Goal: Information Seeking & Learning: Learn about a topic

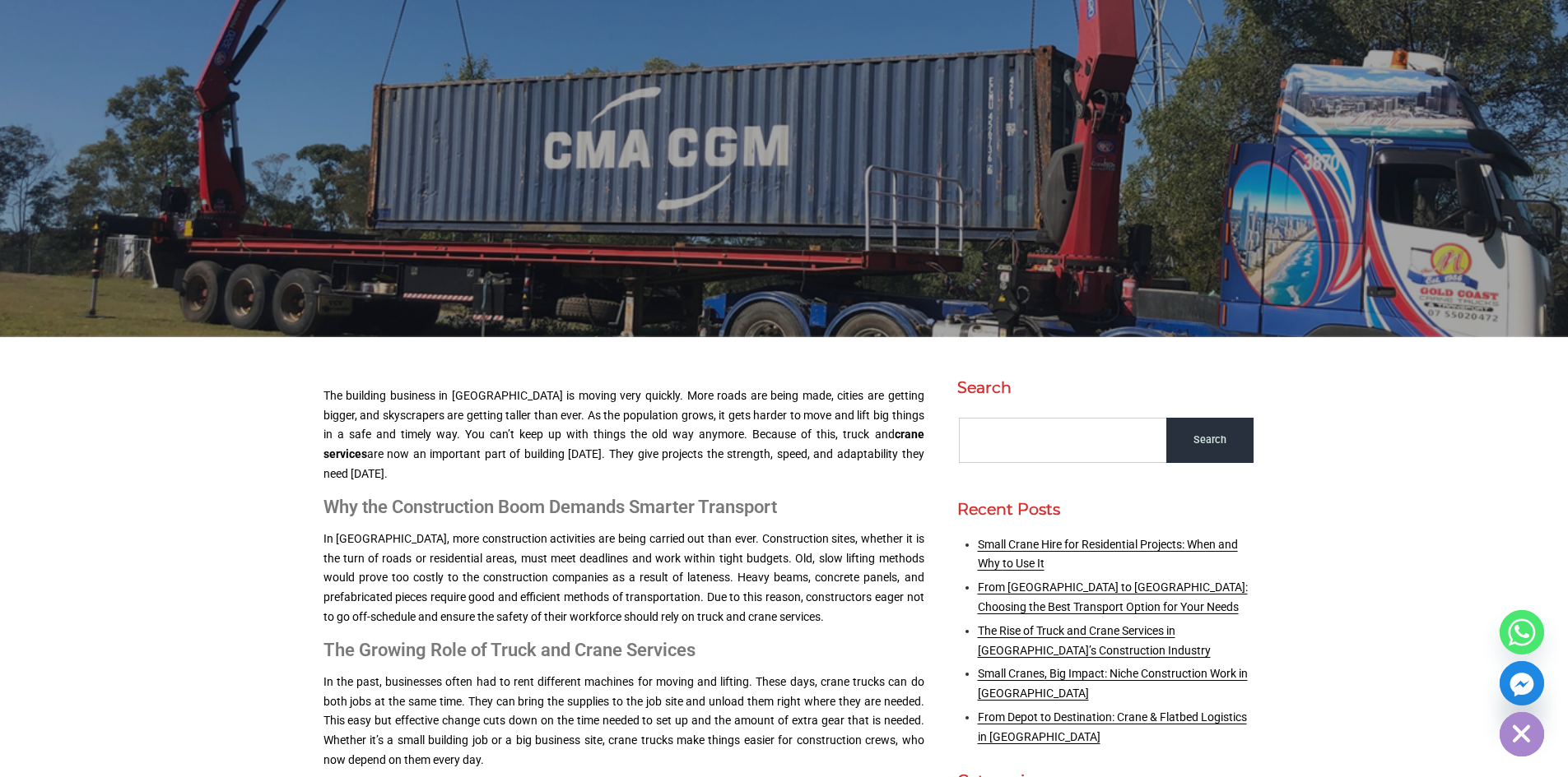
scroll to position [329, 0]
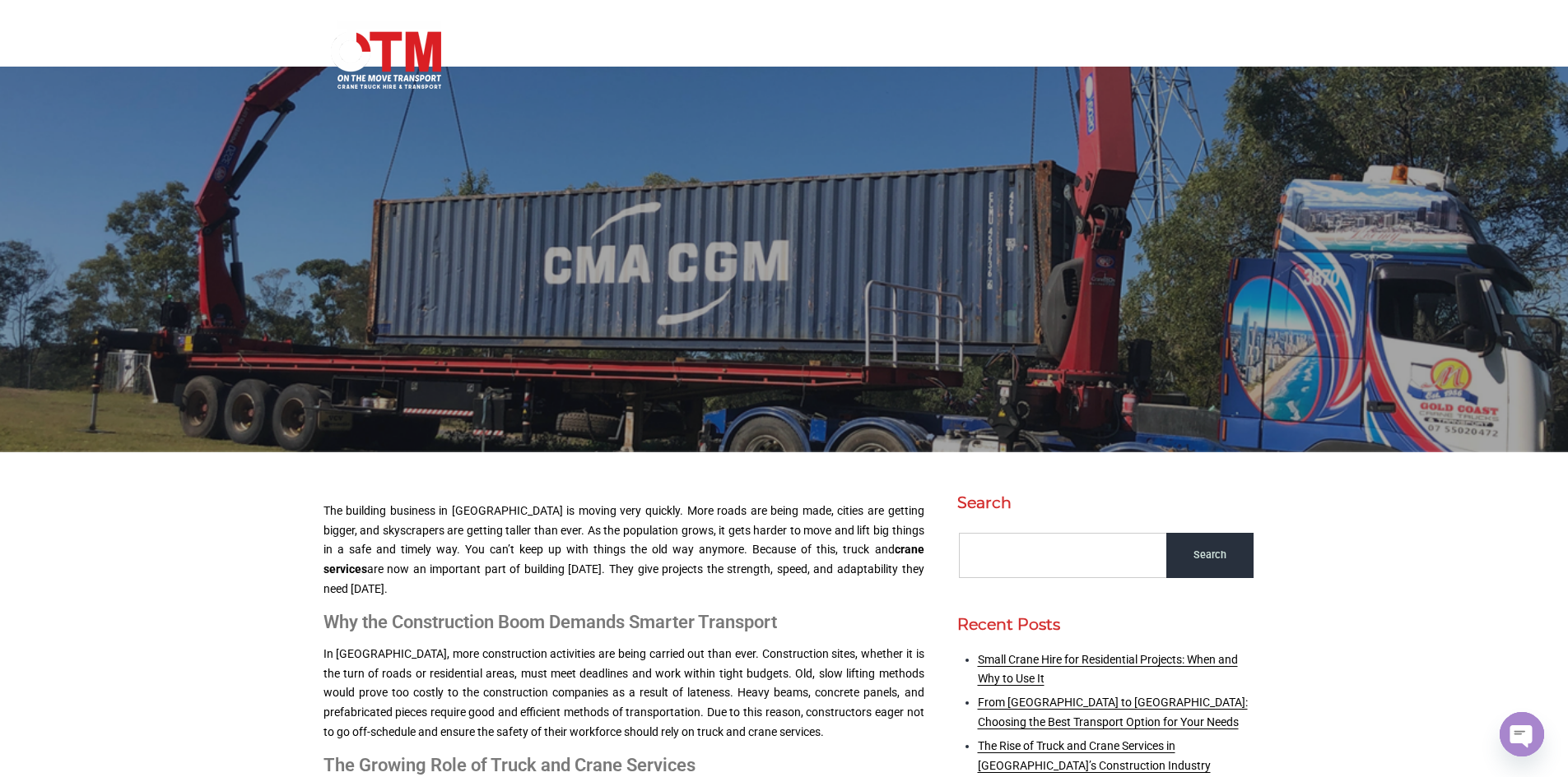
scroll to position [0, 0]
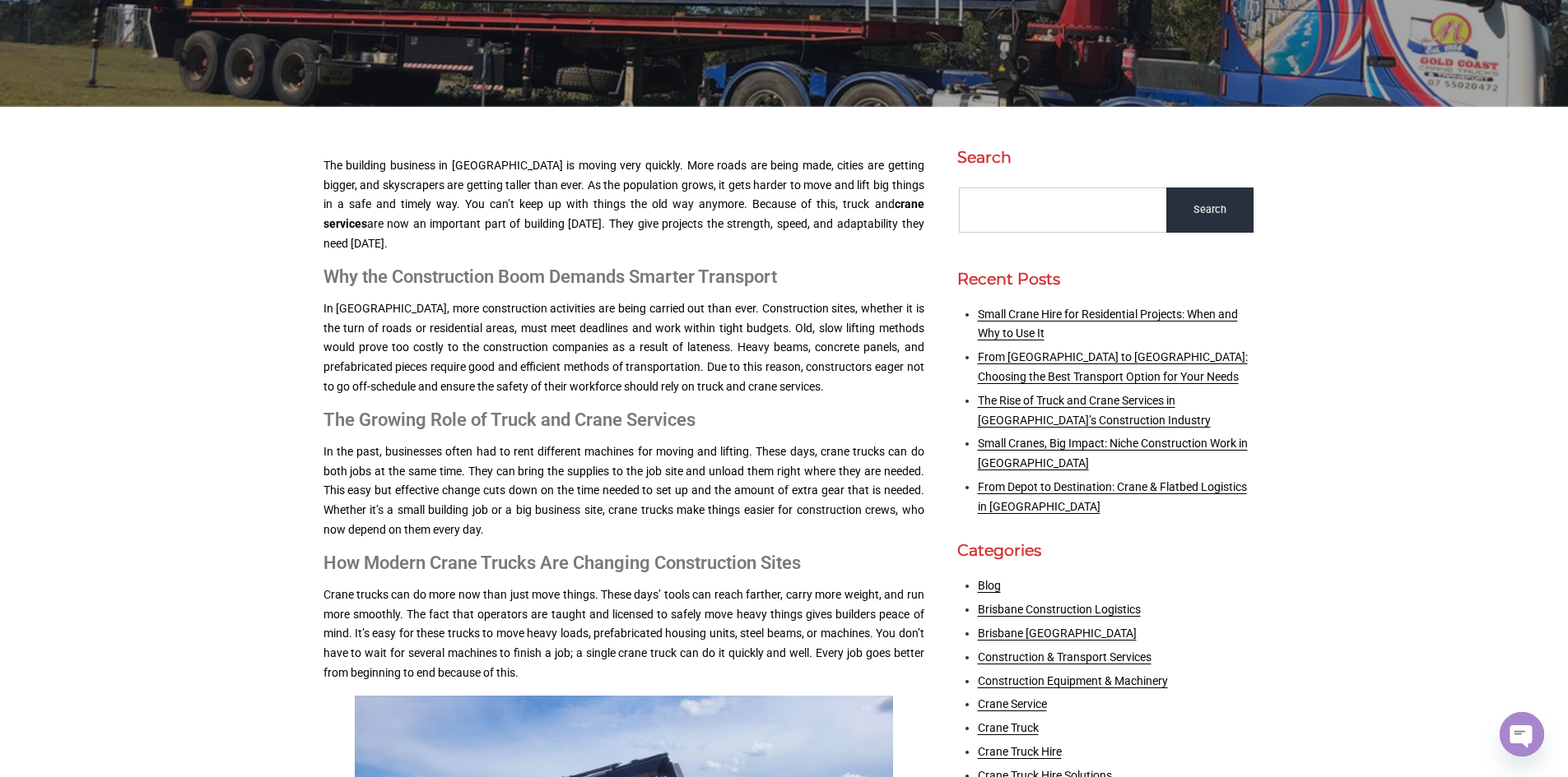
scroll to position [549, 0]
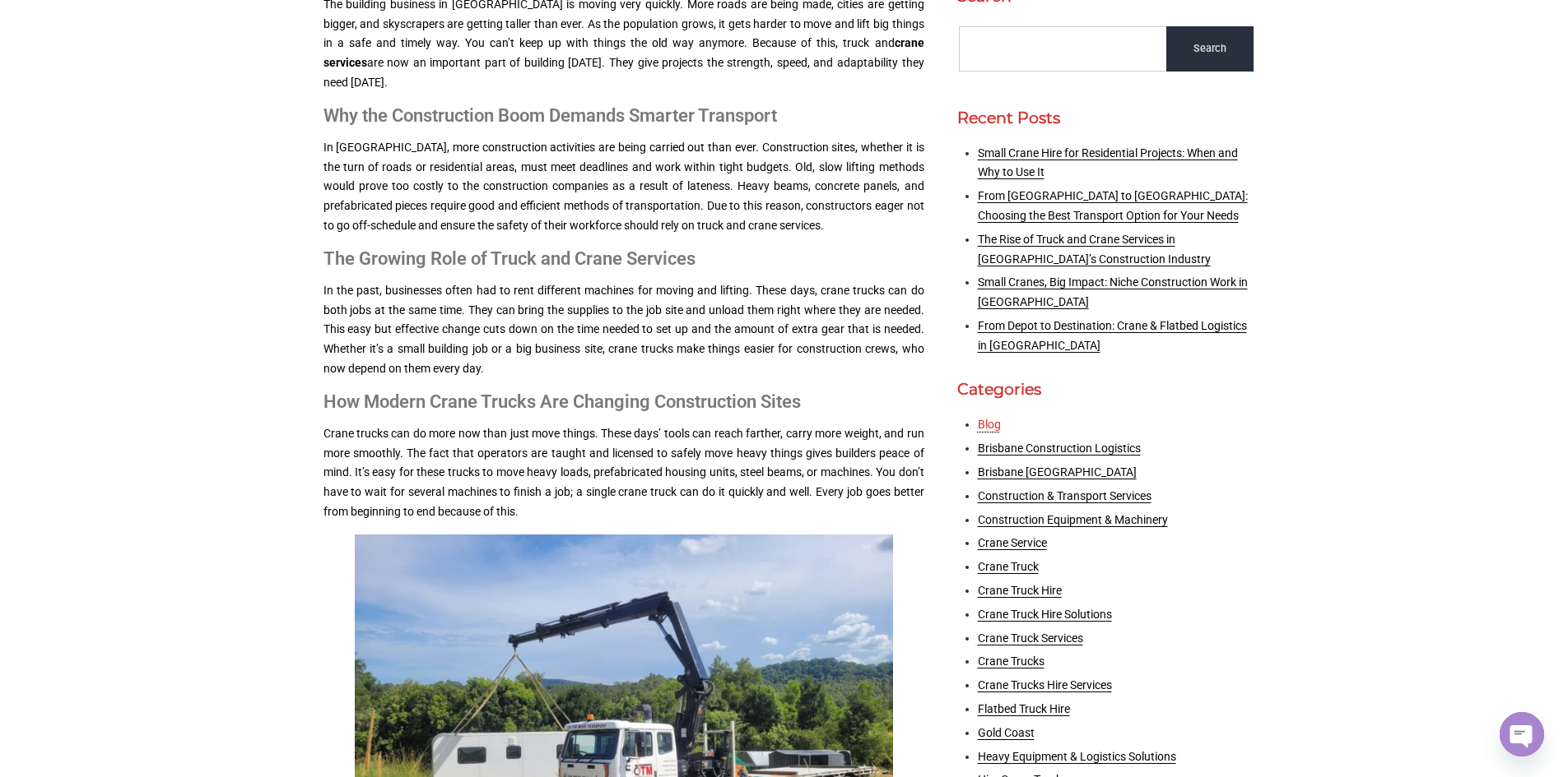
click at [988, 430] on link "Blog" at bounding box center [989, 424] width 23 height 13
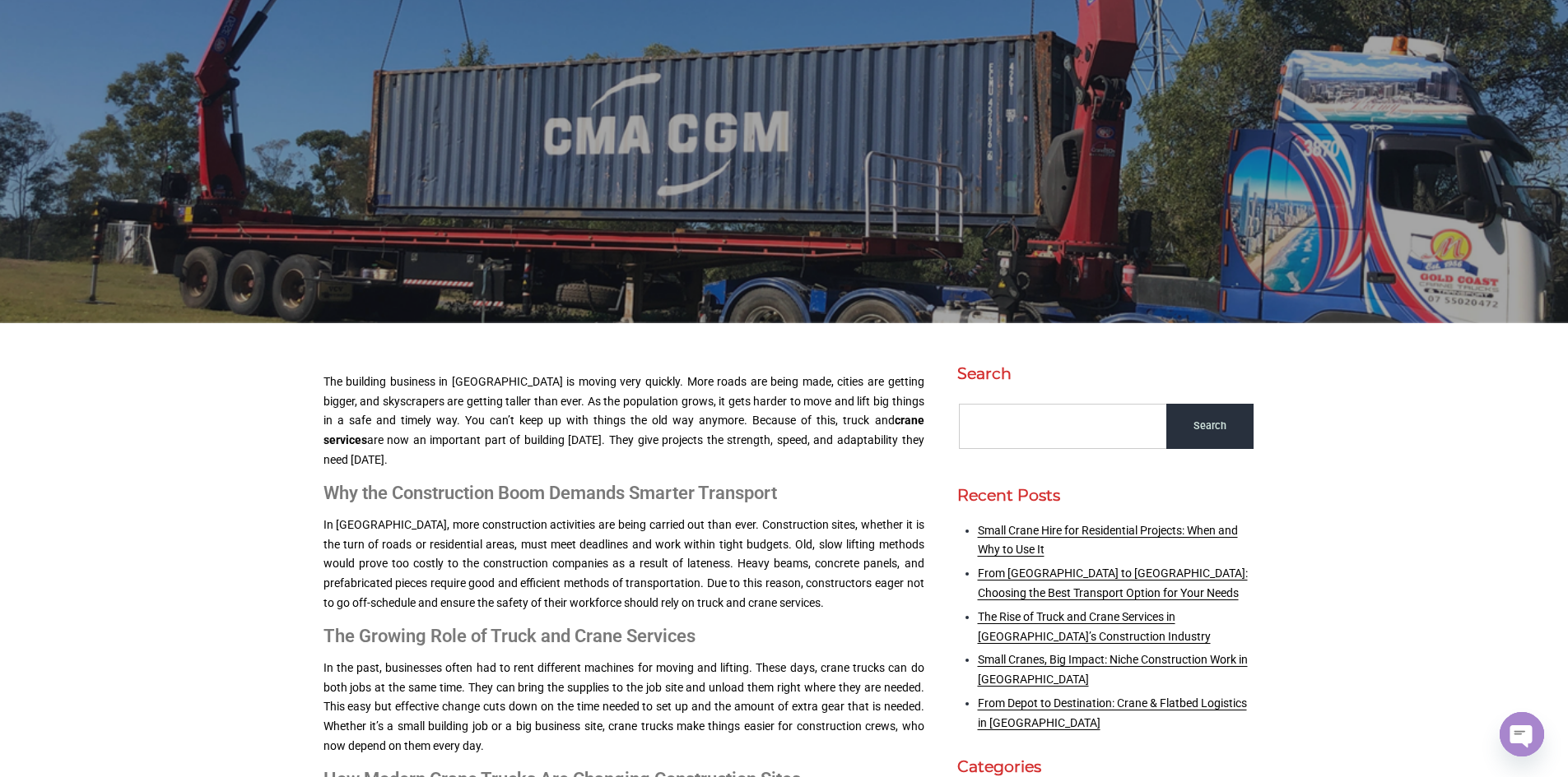
scroll to position [0, 0]
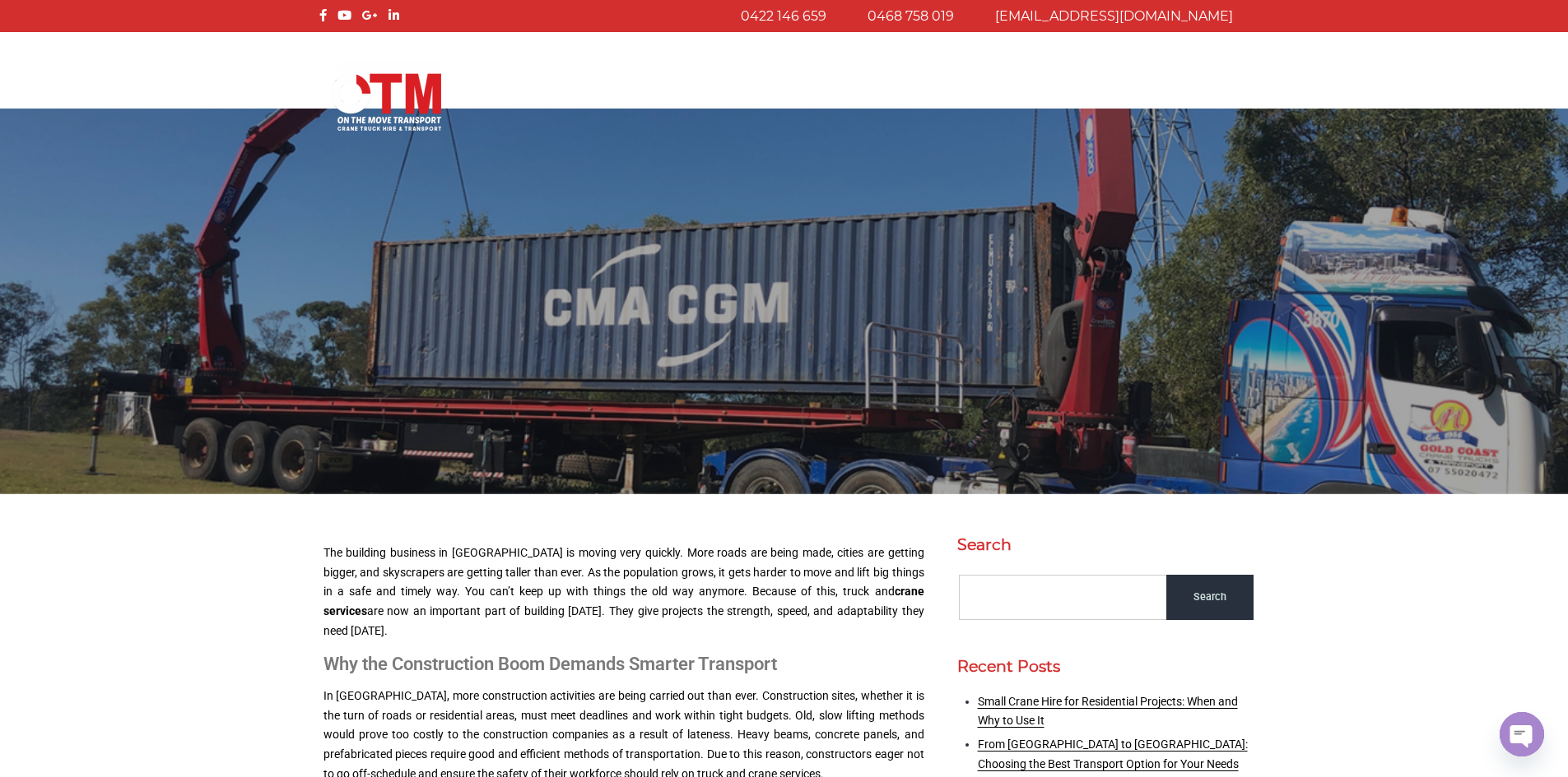
click at [401, 94] on img at bounding box center [385, 96] width 117 height 72
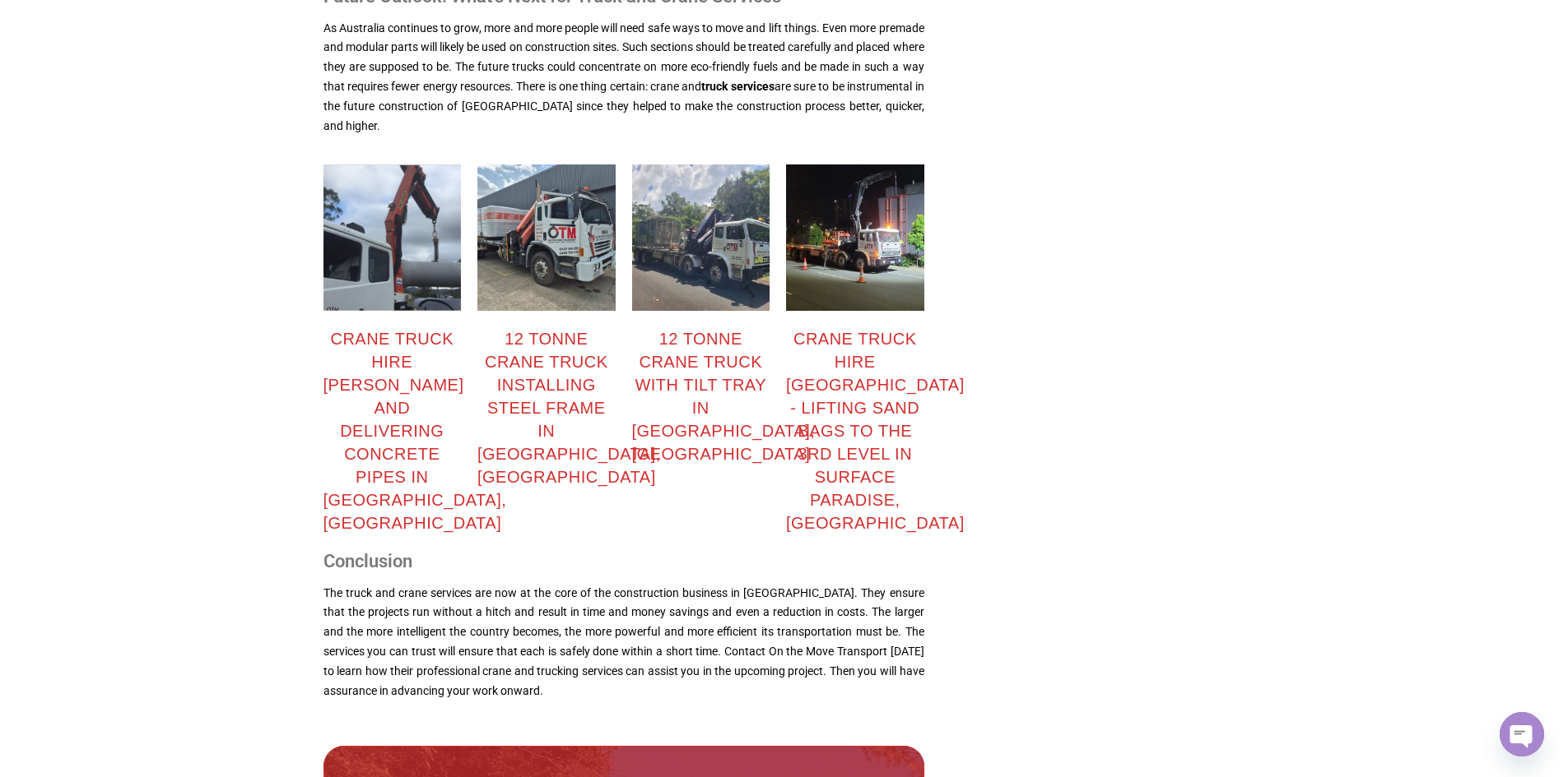
scroll to position [2084, 0]
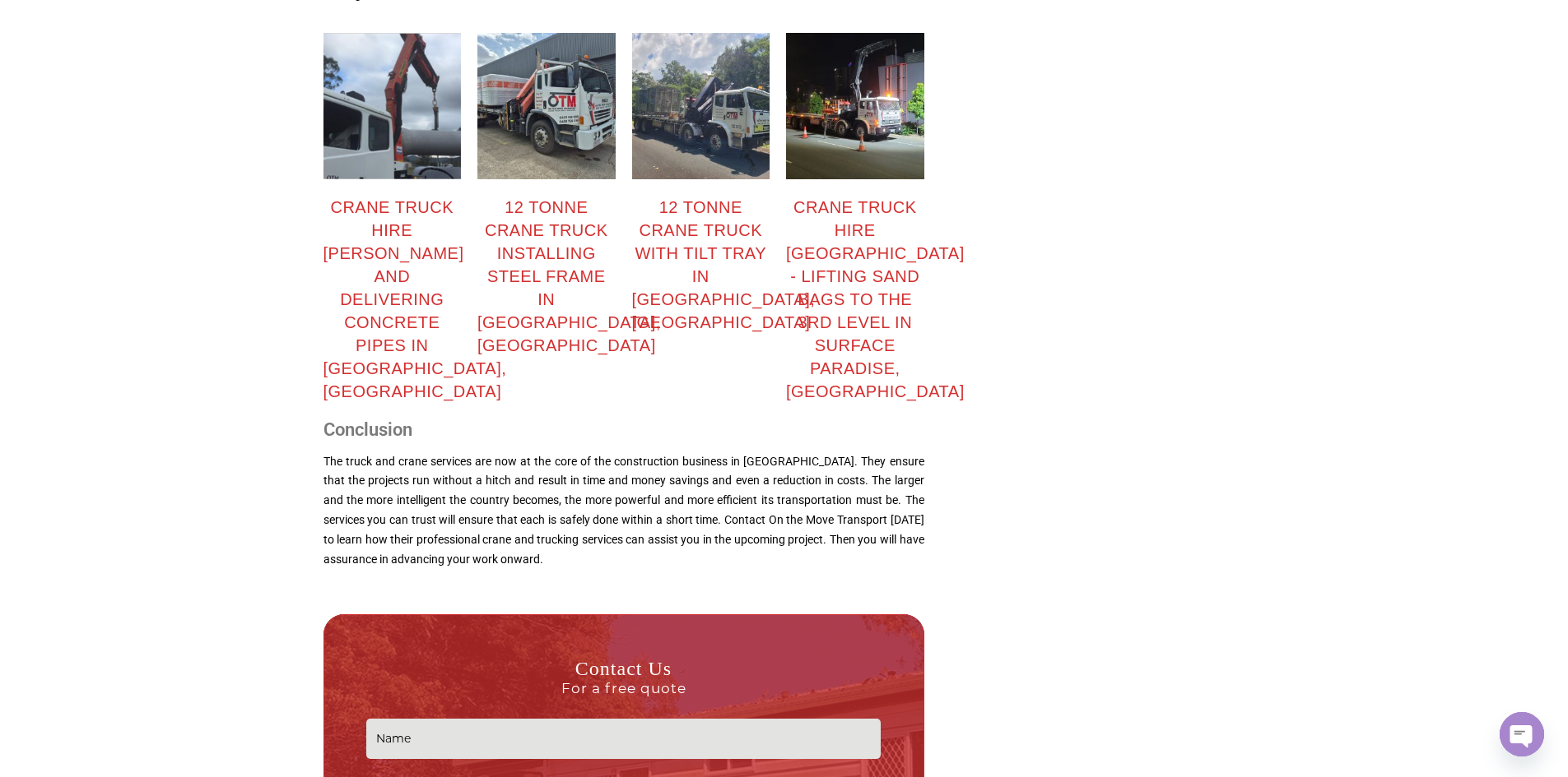
click at [836, 133] on img at bounding box center [855, 106] width 138 height 146
click at [735, 204] on div "12 tonne crane truck with tilt tray in Arundel, Gold Coast" at bounding box center [701, 264] width 138 height 138
click at [691, 243] on div "12 tonne crane truck with tilt tray in Arundel, Gold Coast" at bounding box center [701, 264] width 138 height 138
drag, startPoint x: 471, startPoint y: 273, endPoint x: 399, endPoint y: 280, distance: 72.3
click at [469, 273] on div "12 tonne crane truck installing steel frame in Runaway Bay, Gold Coast" at bounding box center [547, 217] width 155 height 386
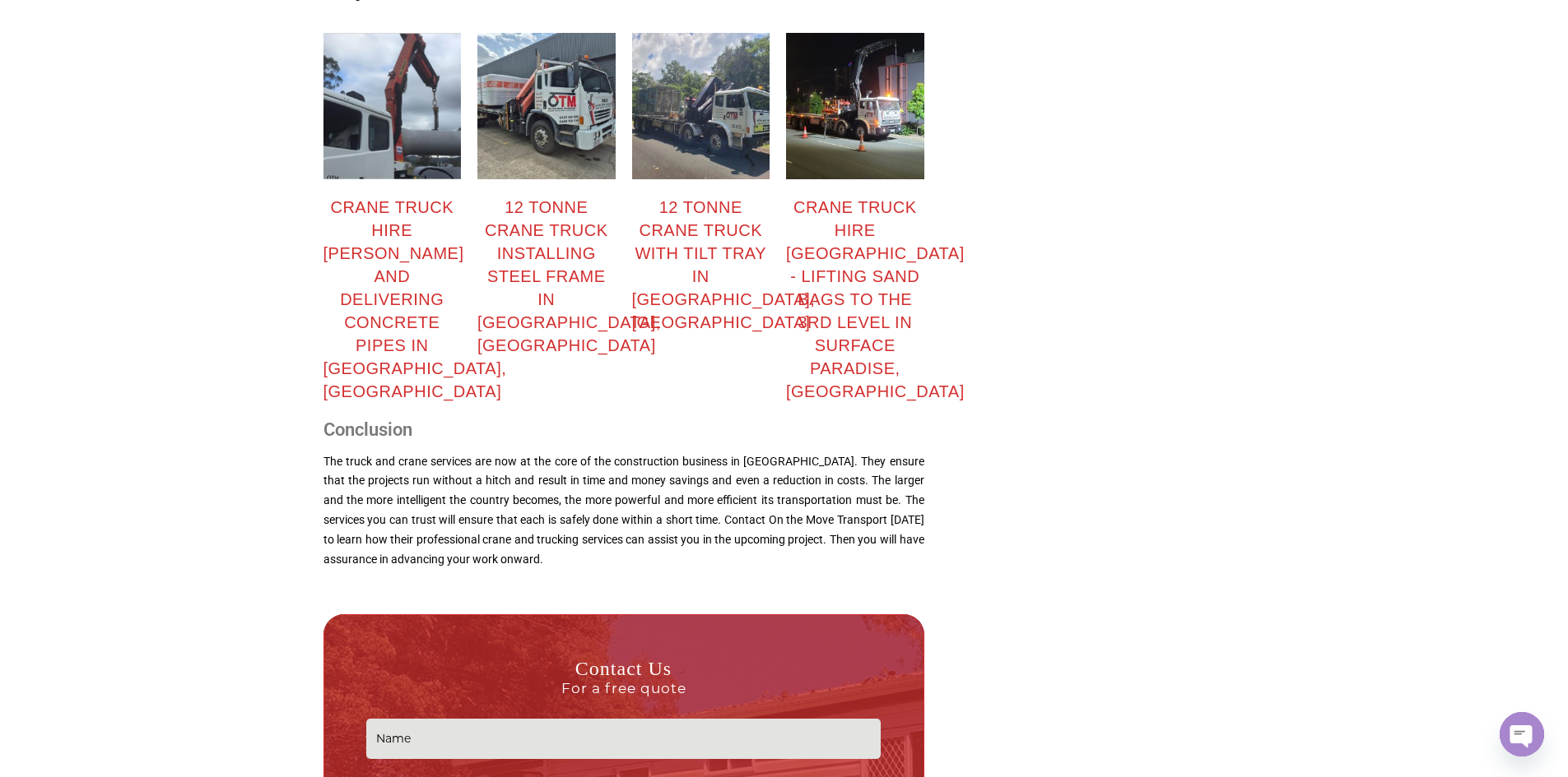
click at [398, 280] on div "Crane truck hire Brisbasne and delivering concrete pipes in Burleigh Heads, Gol…" at bounding box center [392, 298] width 138 height 207
click at [391, 279] on div "Crane truck hire Brisbasne and delivering concrete pipes in Burleigh Heads, Gol…" at bounding box center [392, 298] width 138 height 207
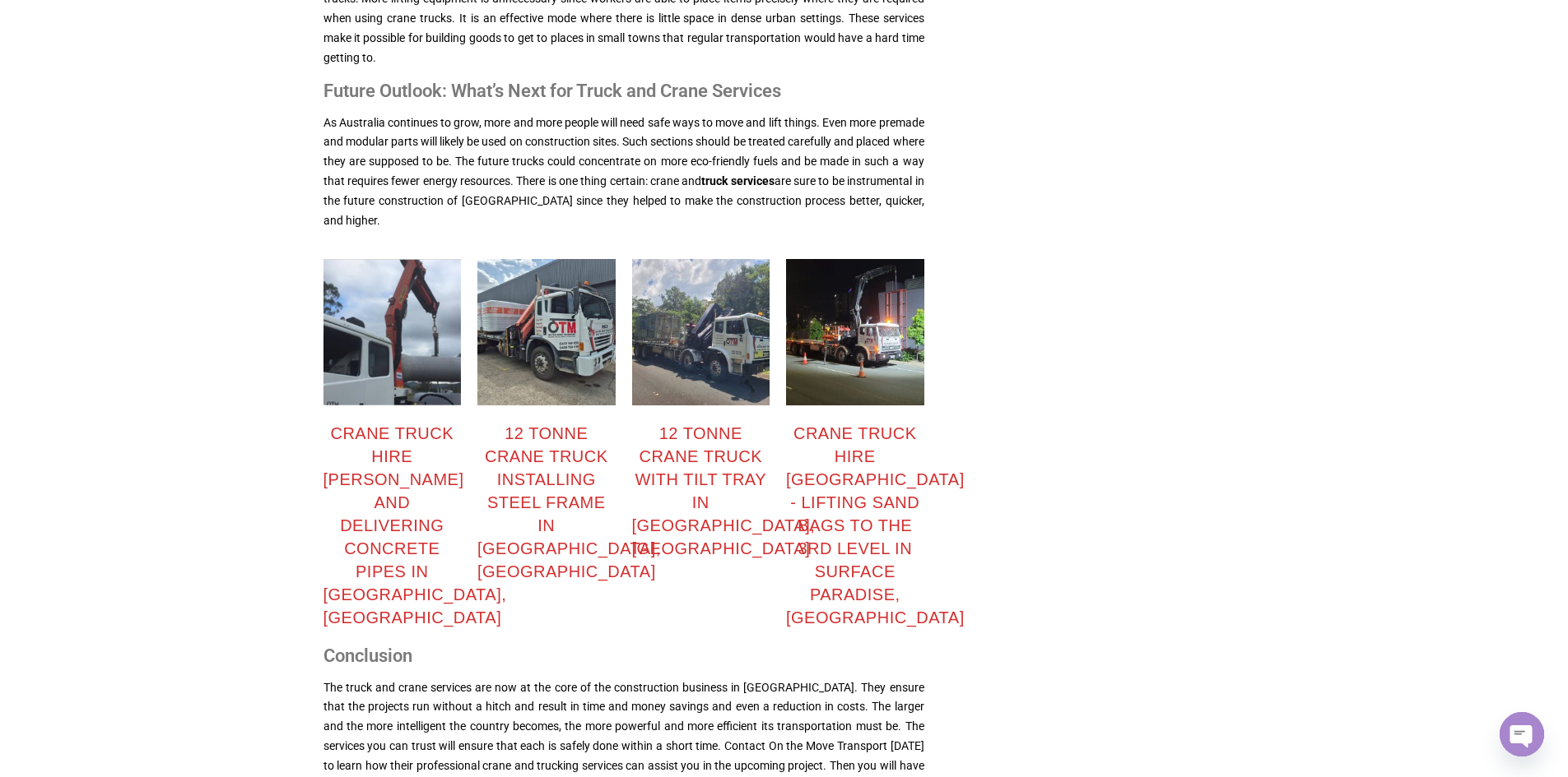
scroll to position [1755, 0]
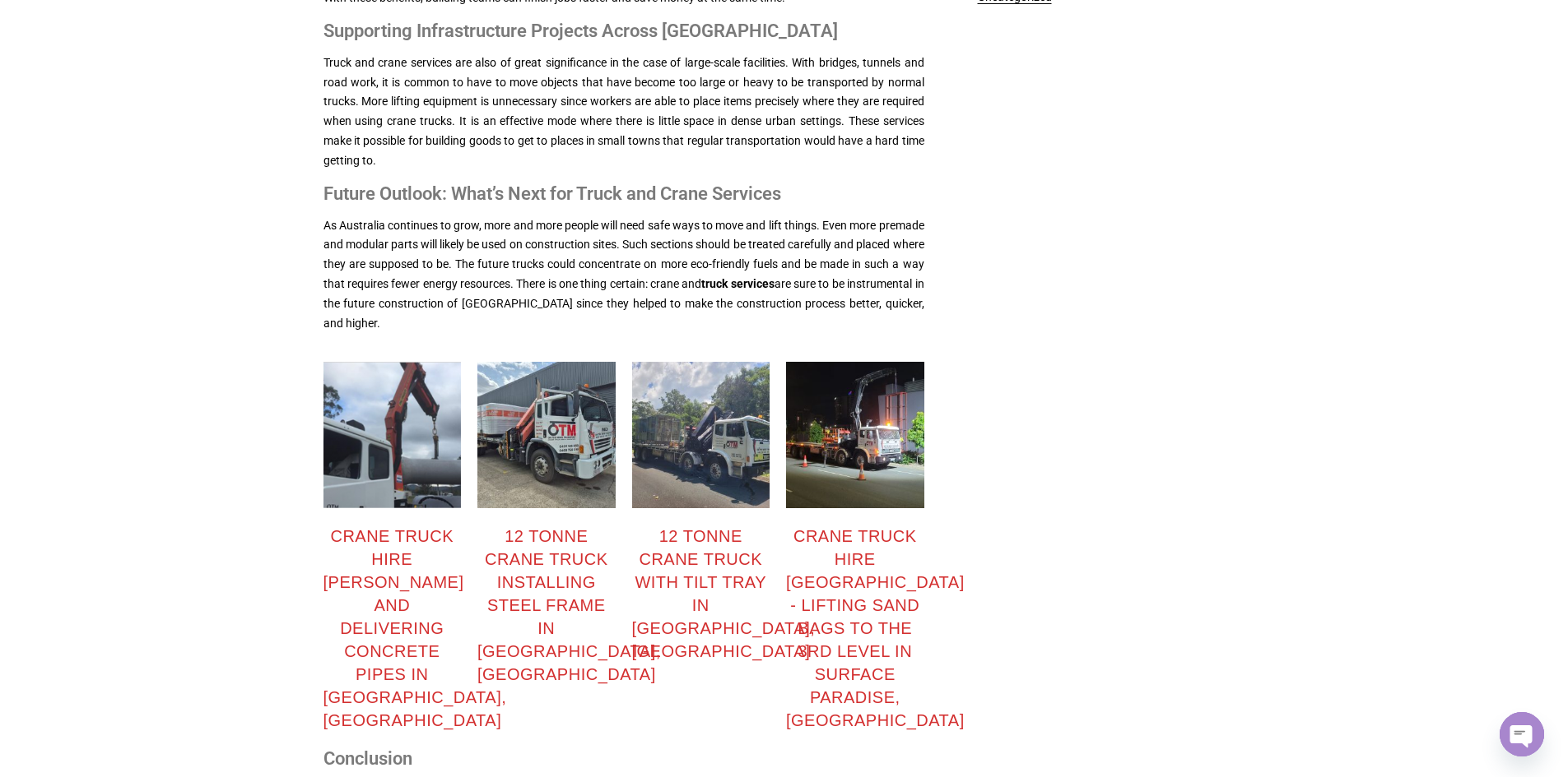
click at [448, 340] on div "Benefits That Construction Teams Can’t Ignore Not only are crane and truck serv…" at bounding box center [624, 77] width 601 height 537
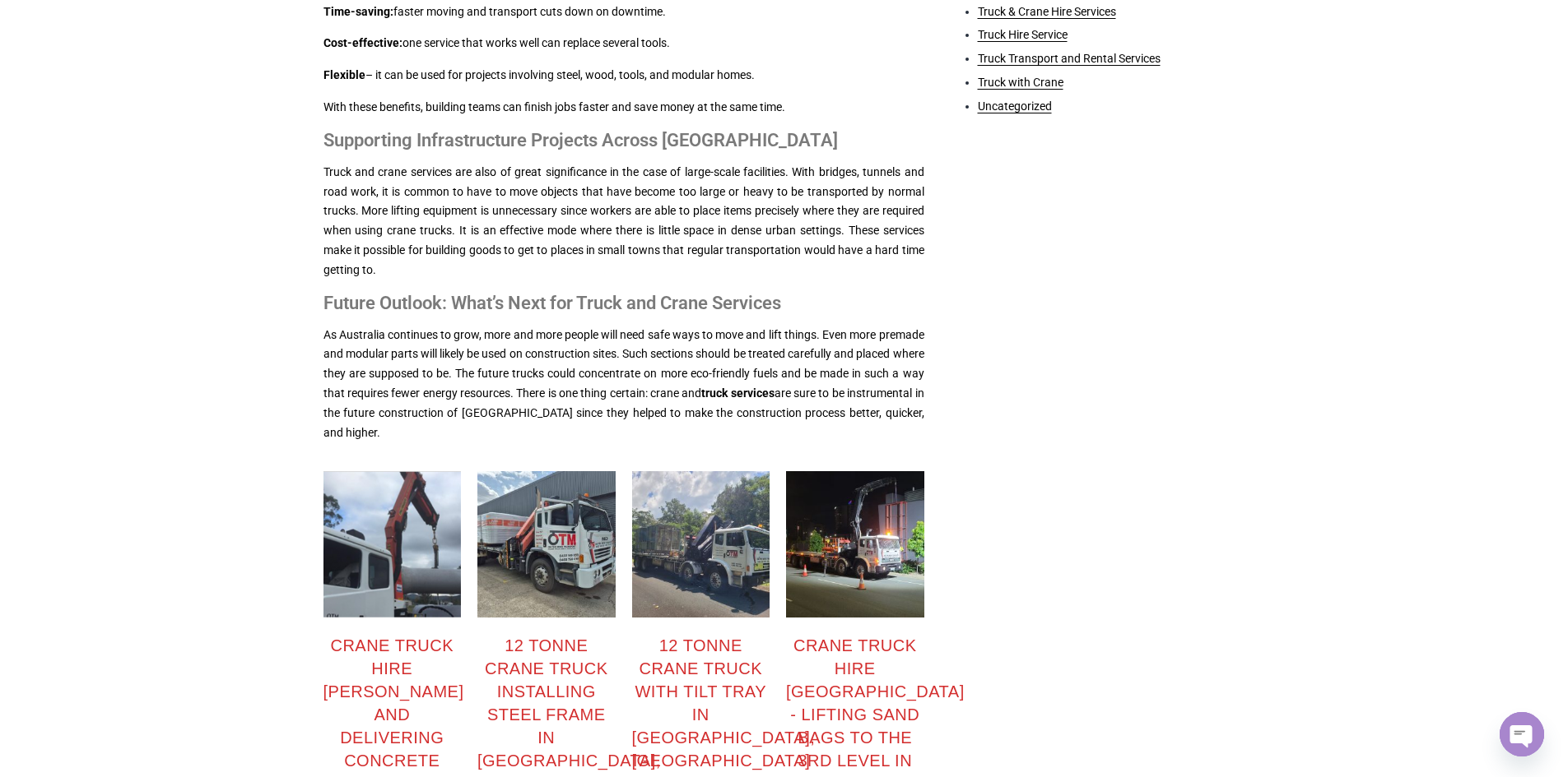
scroll to position [1425, 0]
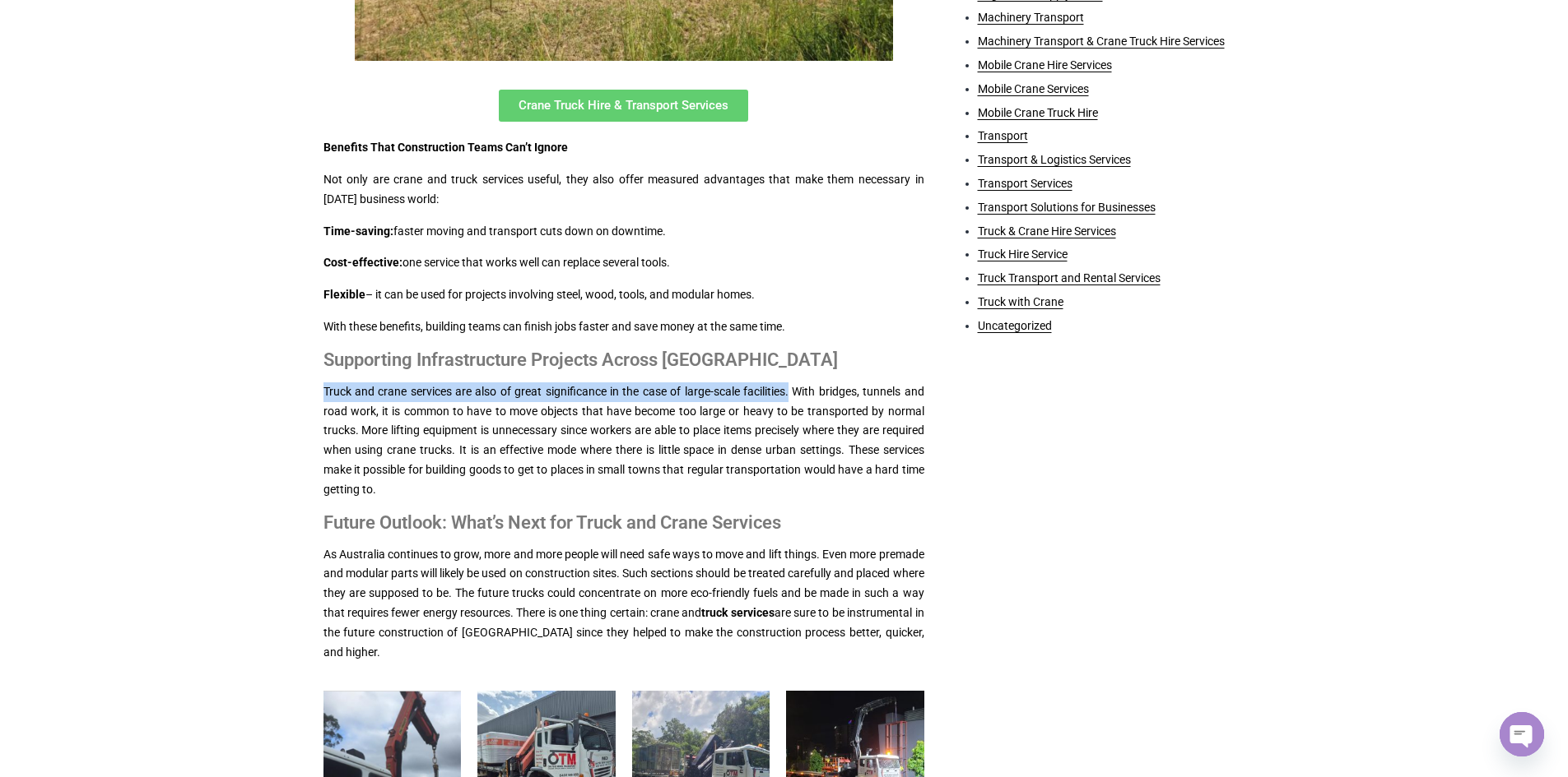
drag, startPoint x: 322, startPoint y: 388, endPoint x: 791, endPoint y: 383, distance: 469.0
click at [791, 383] on p "Truck and crane services are also of great significance in the case of large-sc…" at bounding box center [624, 440] width 601 height 117
copy p "Truck and crane services are also of great significance in the case of large-sc…"
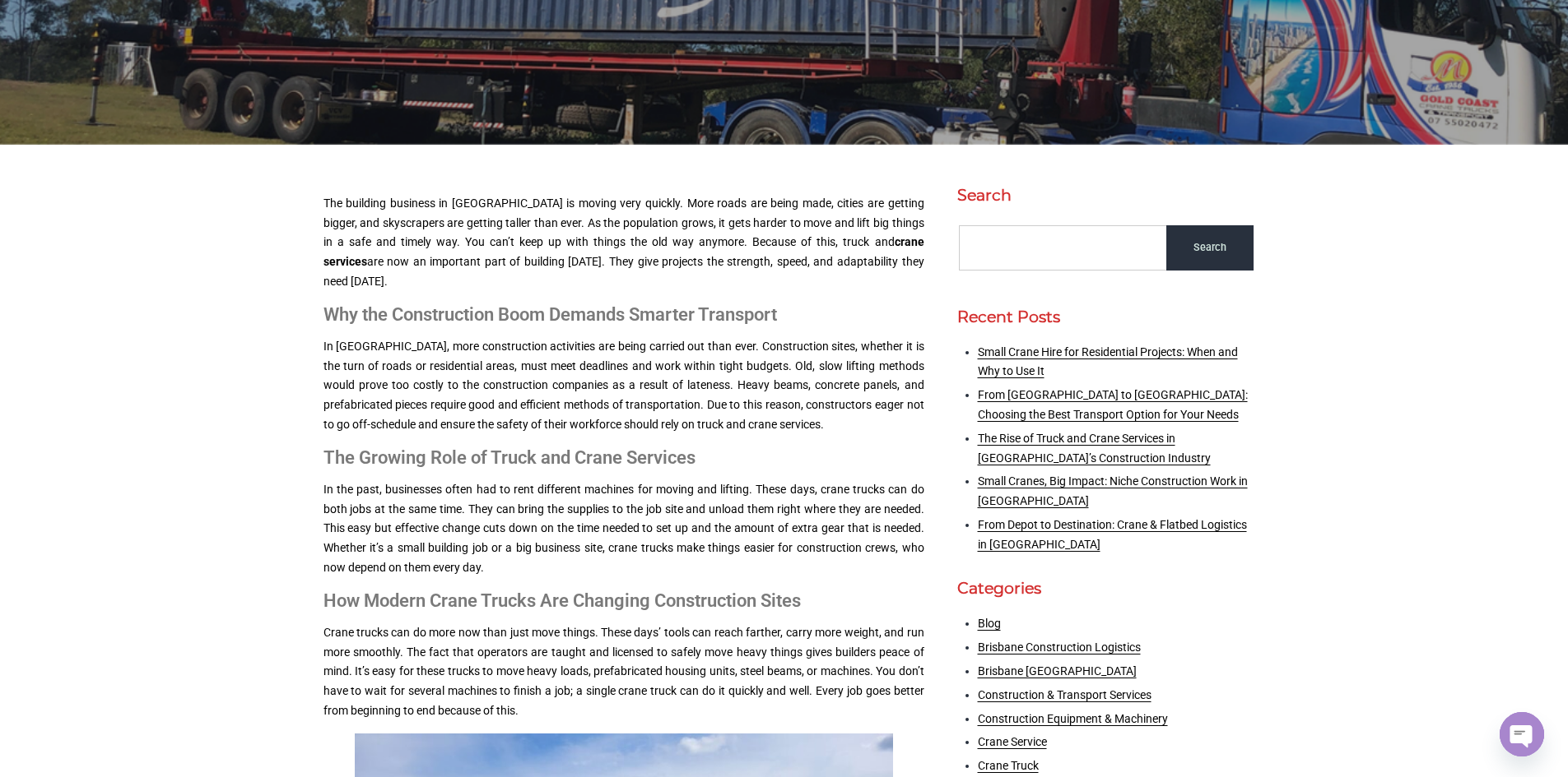
scroll to position [439, 0]
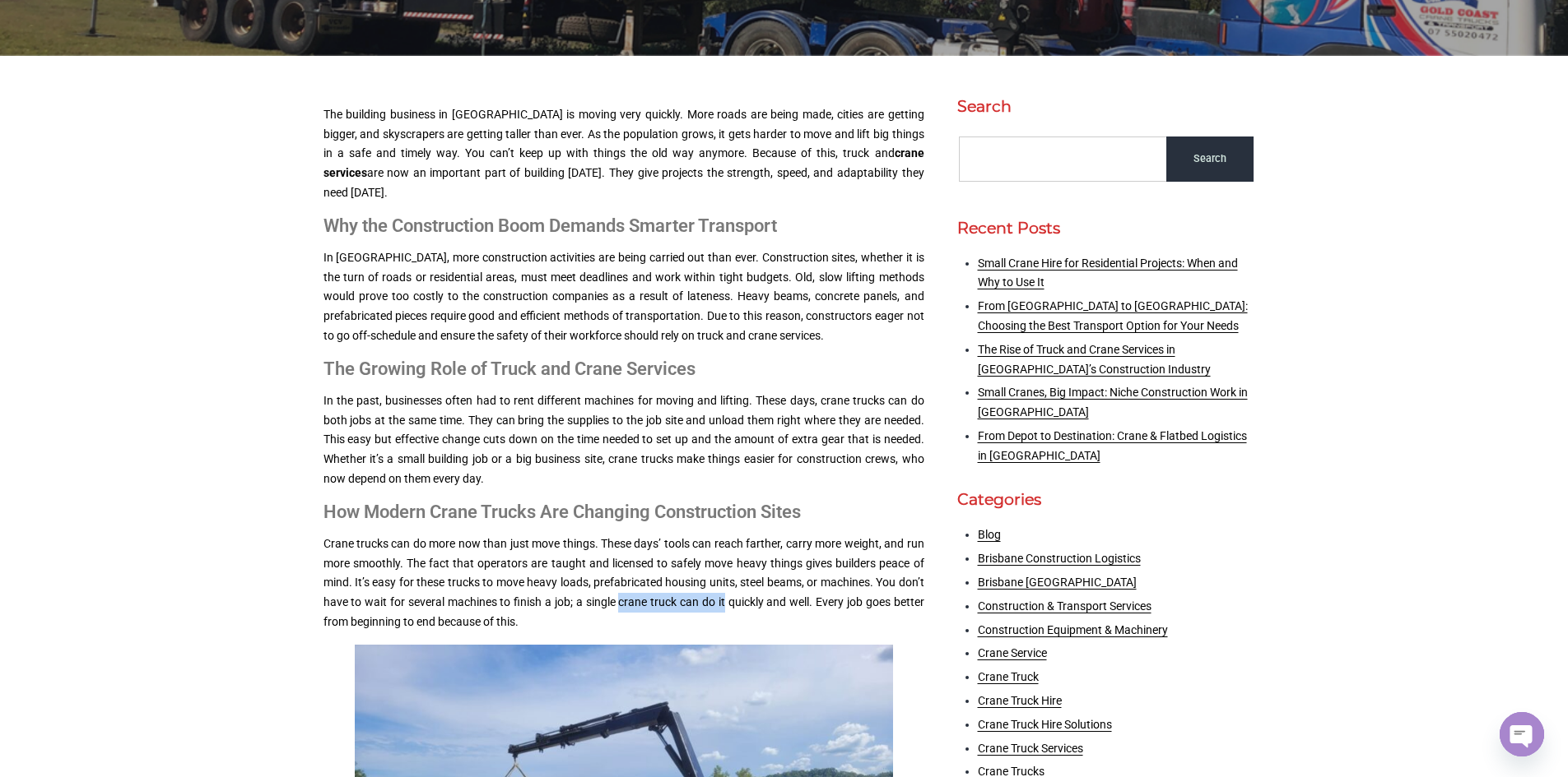
drag, startPoint x: 617, startPoint y: 597, endPoint x: 725, endPoint y: 600, distance: 108.0
click at [725, 600] on p "Crane trucks can do more now than just move things. These days’ tools can reach…" at bounding box center [624, 583] width 601 height 98
drag, startPoint x: 815, startPoint y: 594, endPoint x: 877, endPoint y: 582, distance: 63.2
click at [877, 582] on p "Crane trucks can do more now than just move things. These days’ tools can reach…" at bounding box center [624, 583] width 601 height 98
copy p "You don’t have to wait for several machines to finish a job; a single crane tru…"
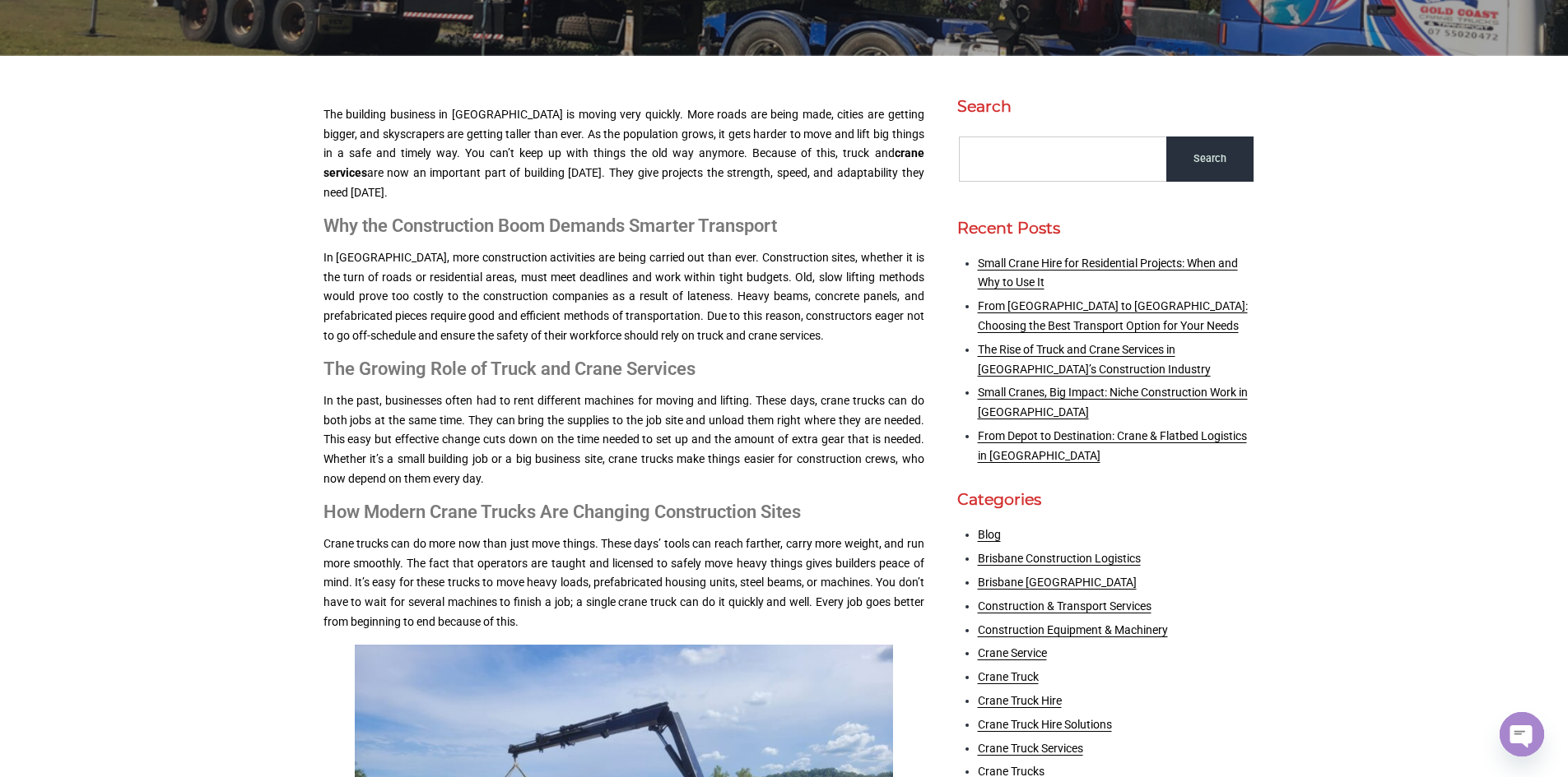
click at [570, 277] on p "In Australia, more construction activities are being carried out than ever. Con…" at bounding box center [624, 297] width 601 height 98
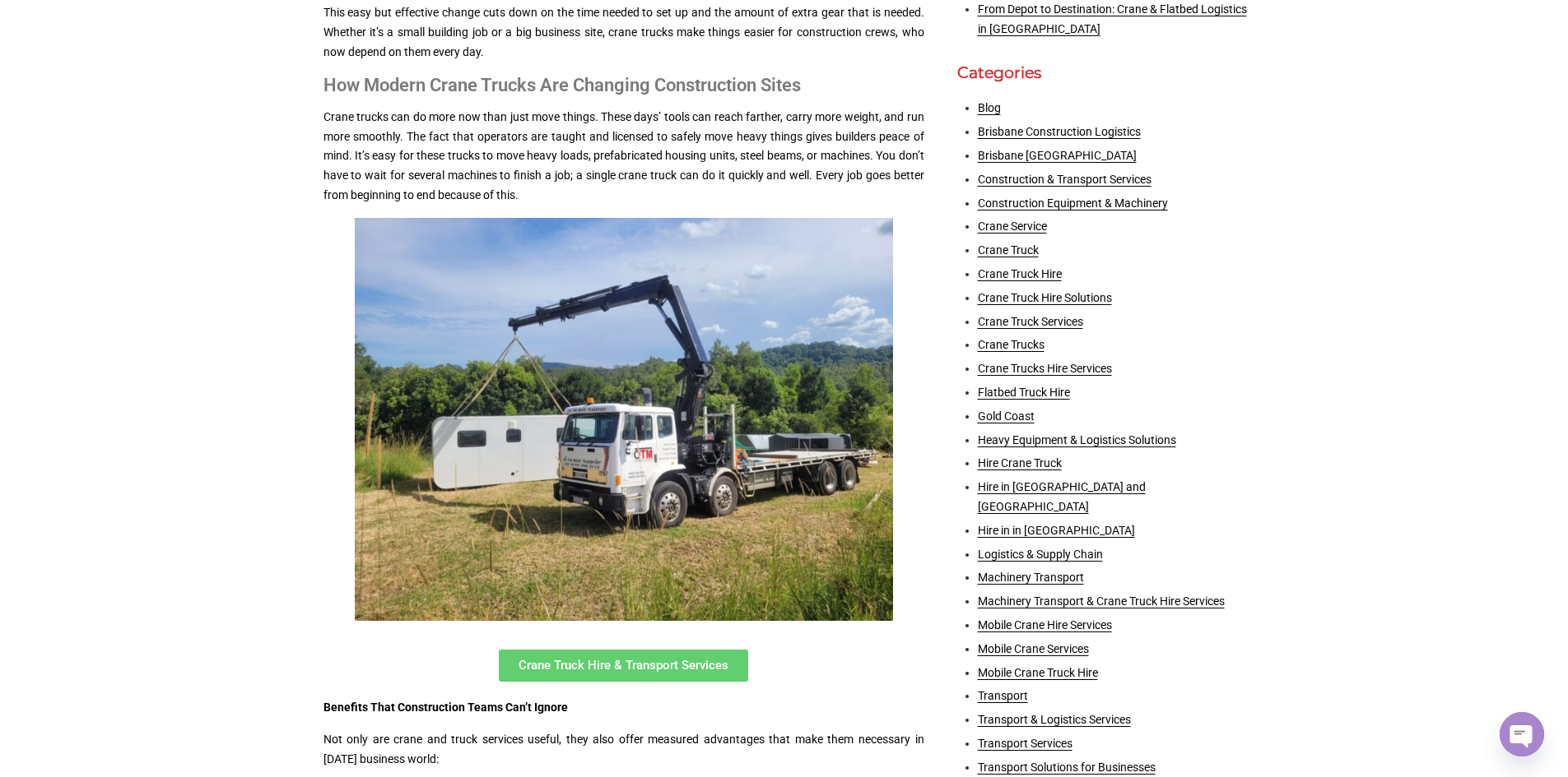
scroll to position [1035, 0]
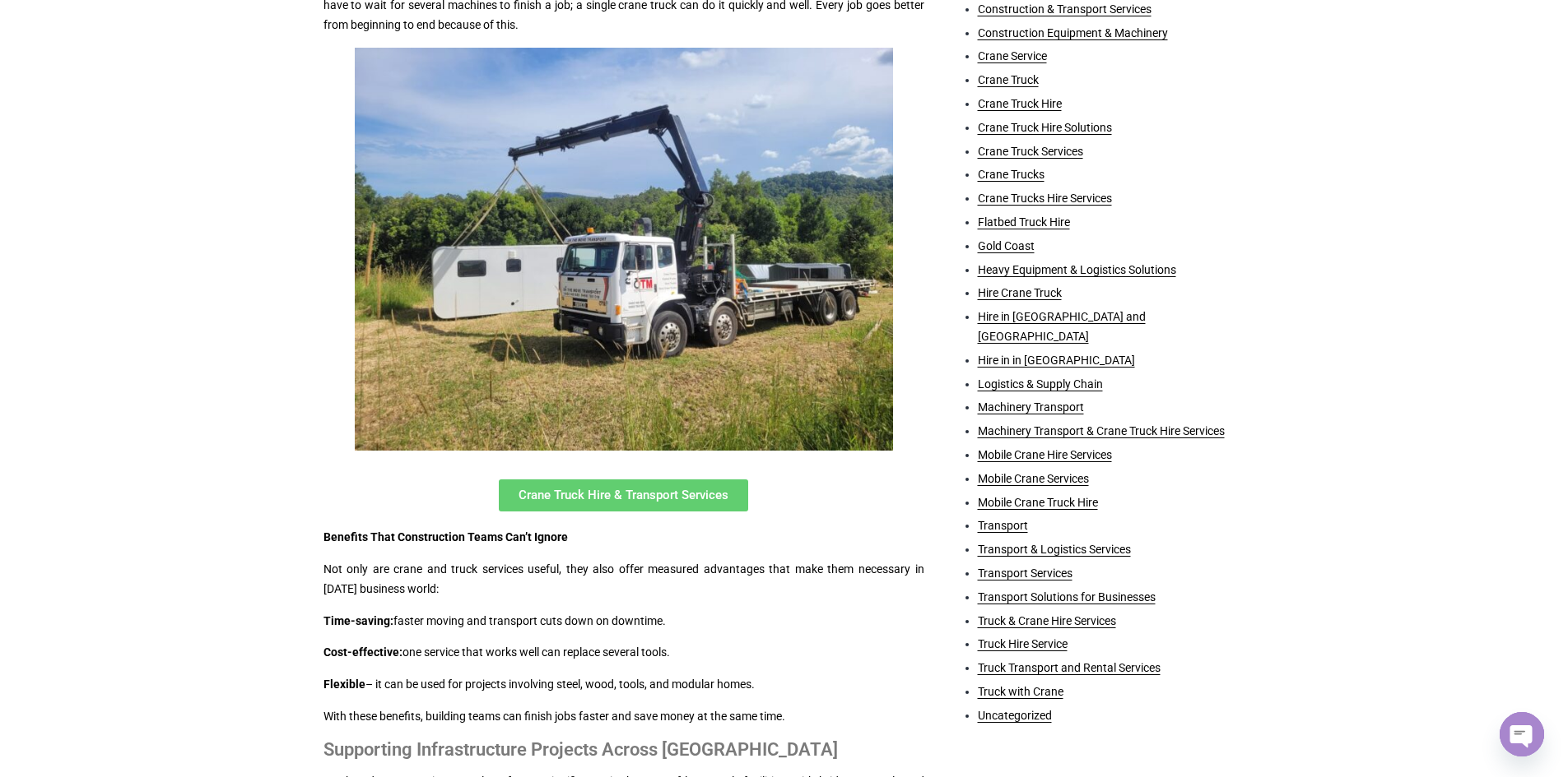
click at [560, 489] on span "Crane Truck Hire & Transport Services" at bounding box center [624, 495] width 210 height 12
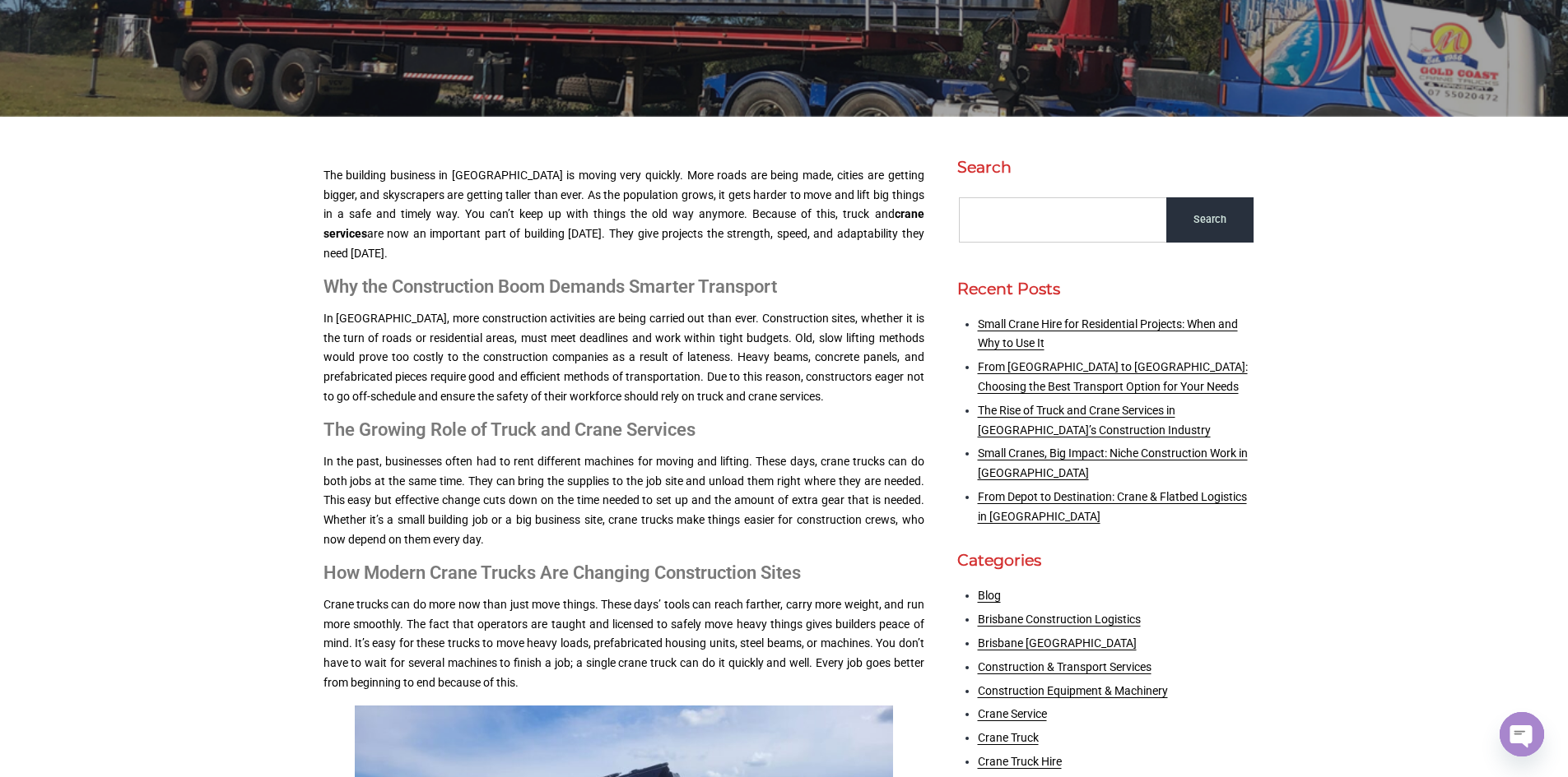
scroll to position [0, 0]
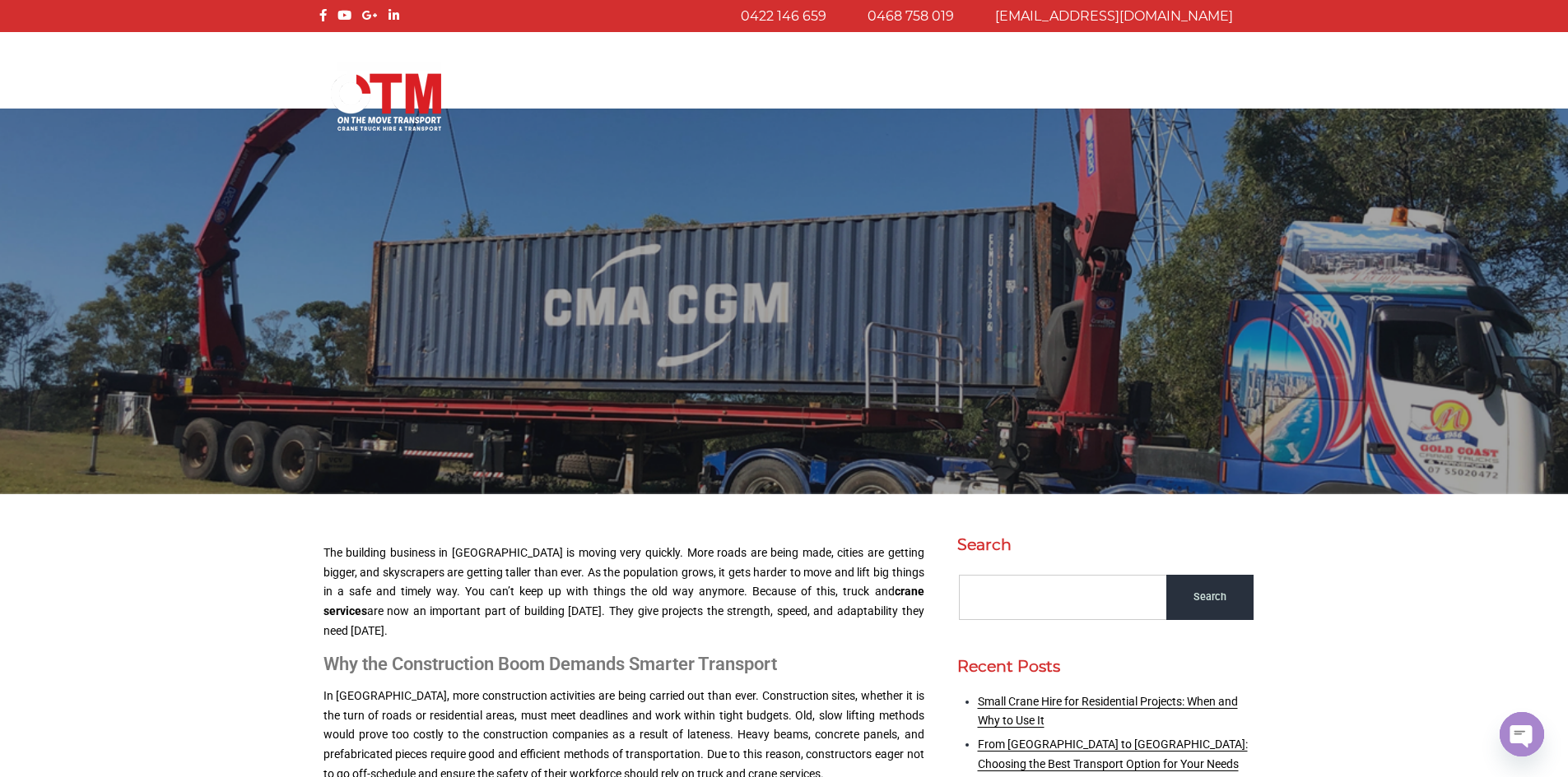
click at [386, 101] on img at bounding box center [385, 96] width 117 height 72
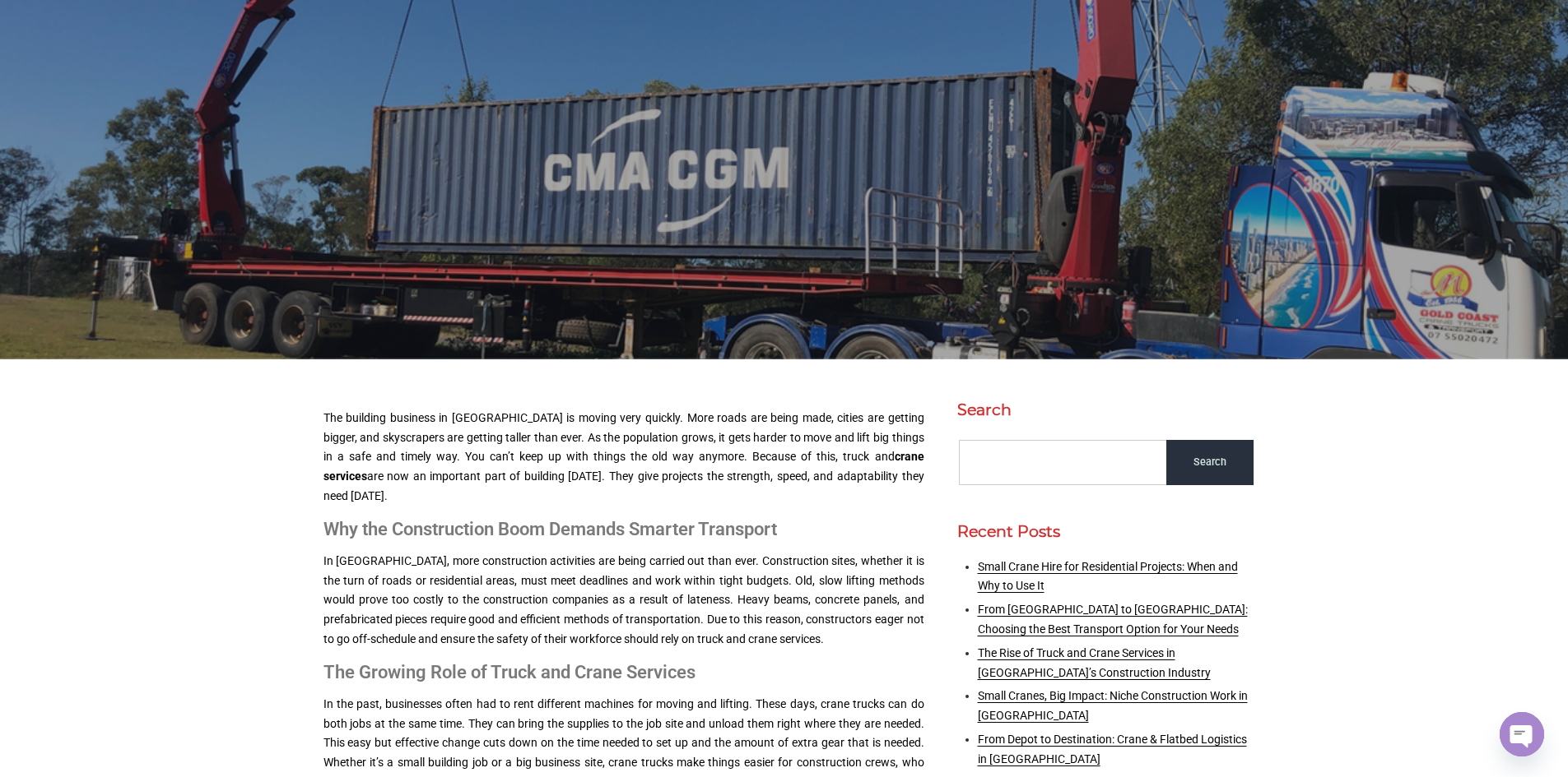
scroll to position [219, 0]
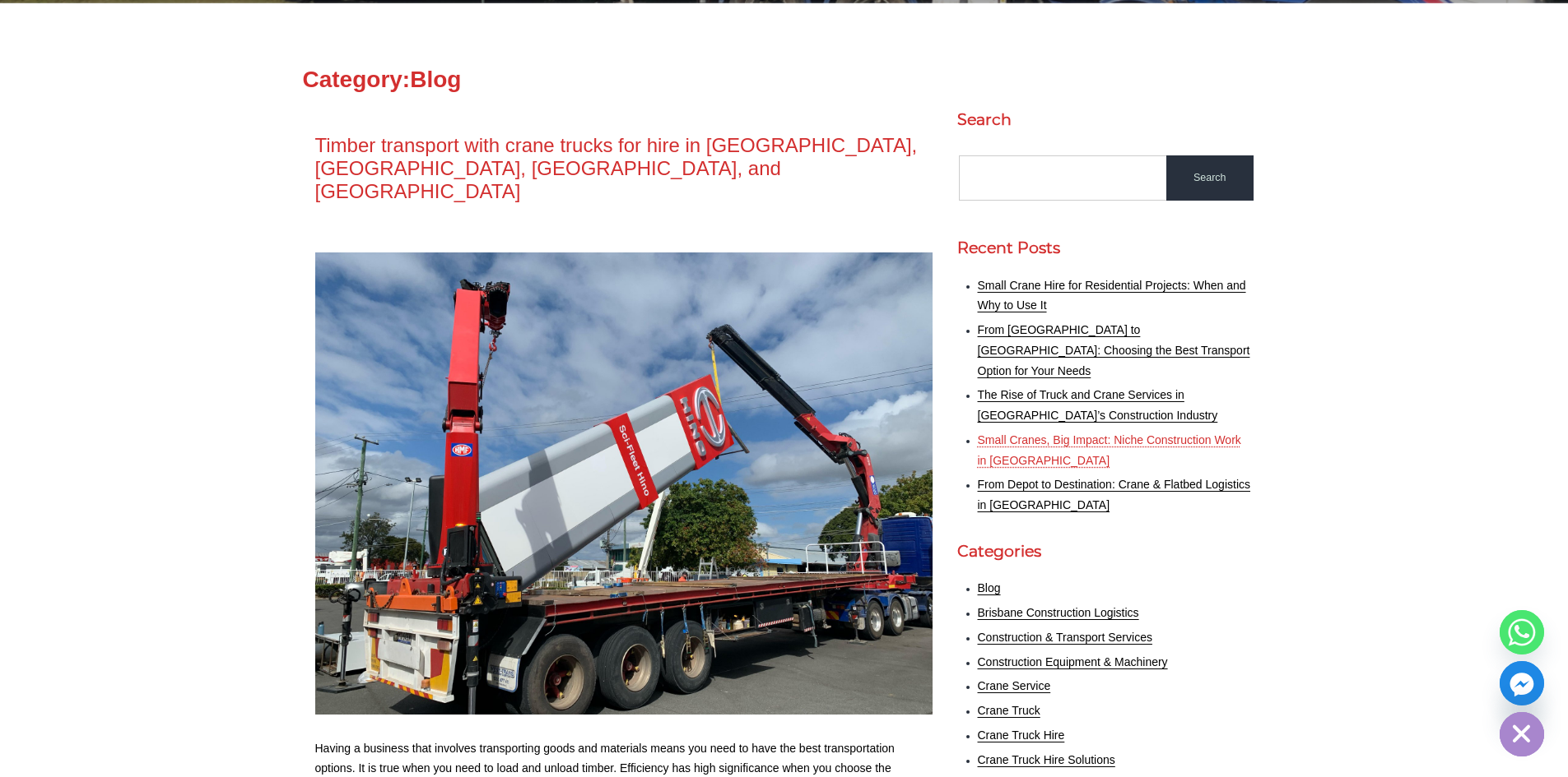
scroll to position [411, 0]
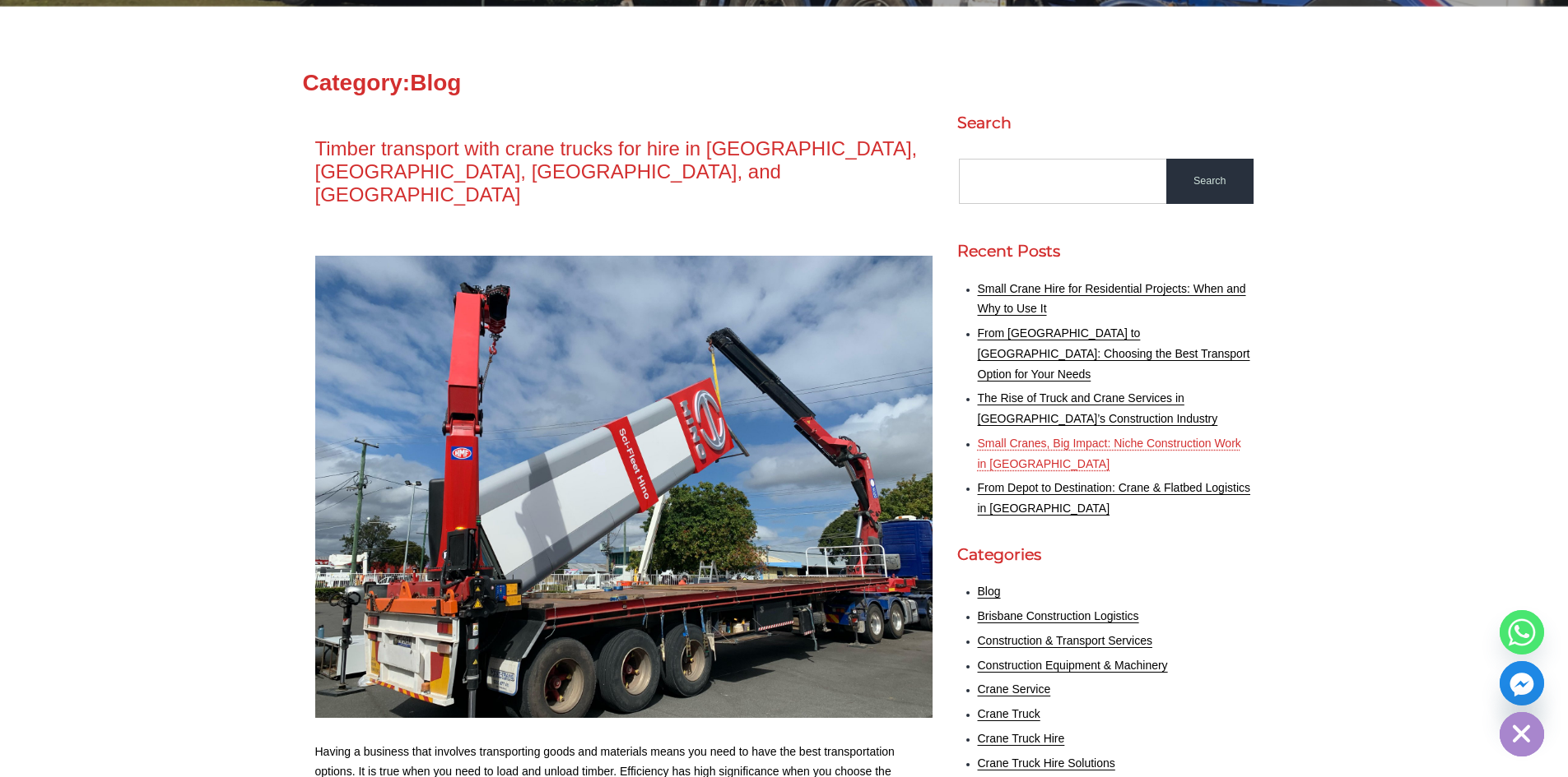
click at [1065, 437] on link "Small Cranes, Big Impact: Niche Construction Work in SEQ" at bounding box center [1109, 453] width 263 height 33
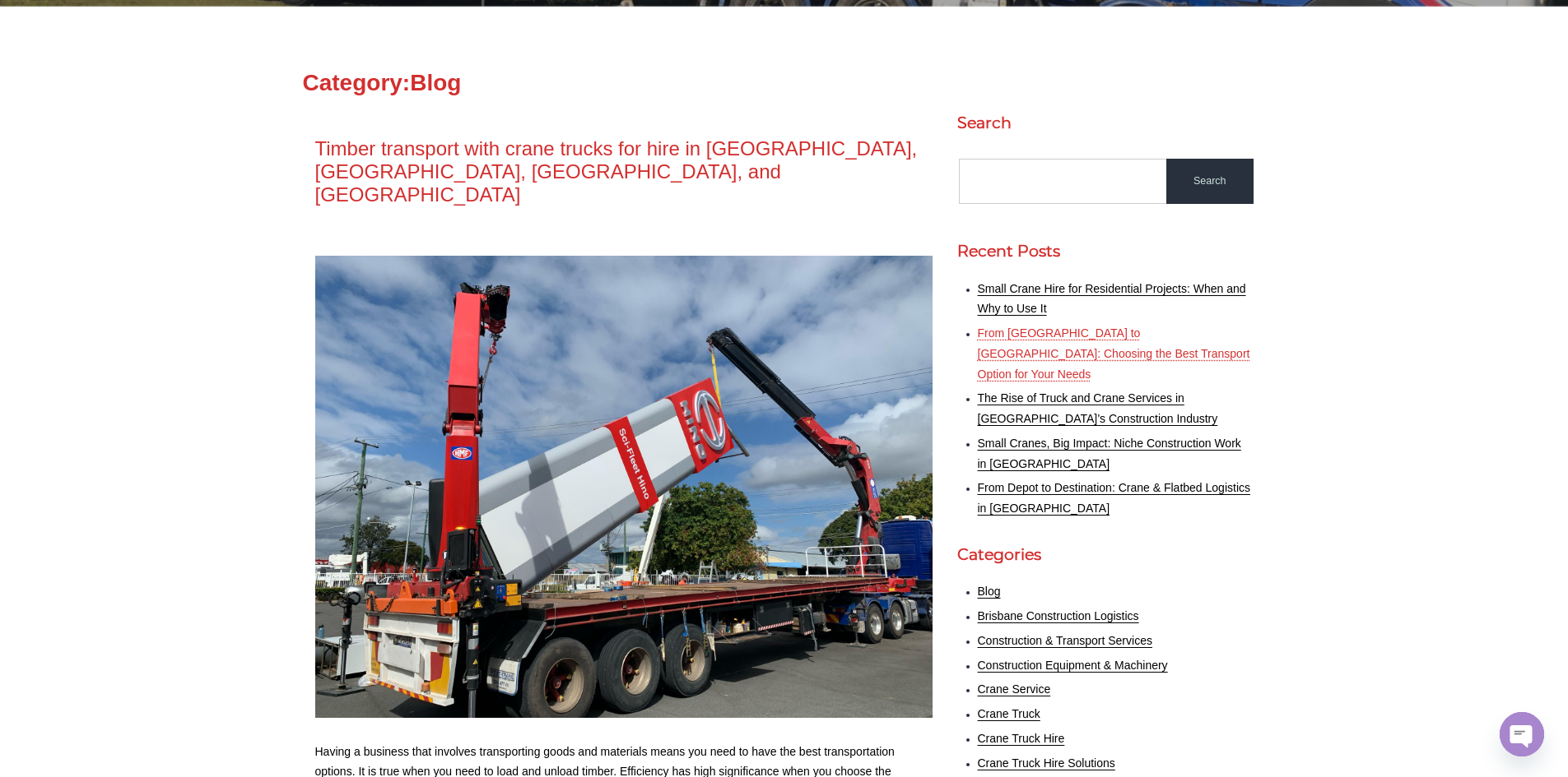
click at [1060, 335] on link "From Brisbane to Gold Coast: Choosing the Best Transport Option for Your Needs" at bounding box center [1114, 354] width 273 height 54
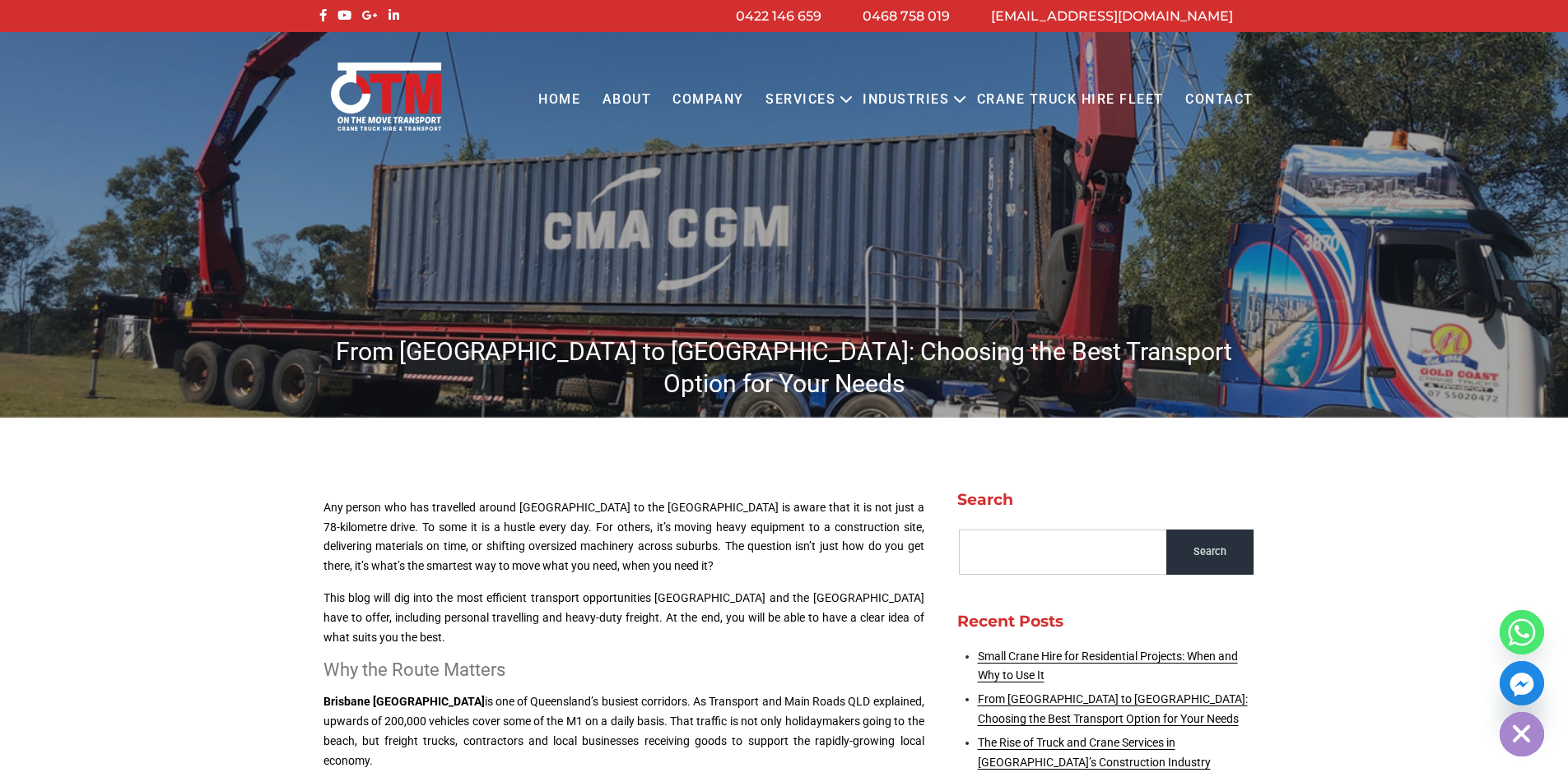
click at [916, 355] on h1 "From Brisbane to Gold Coast: Choosing the Best Transport Option for Your Needs" at bounding box center [785, 367] width 939 height 64
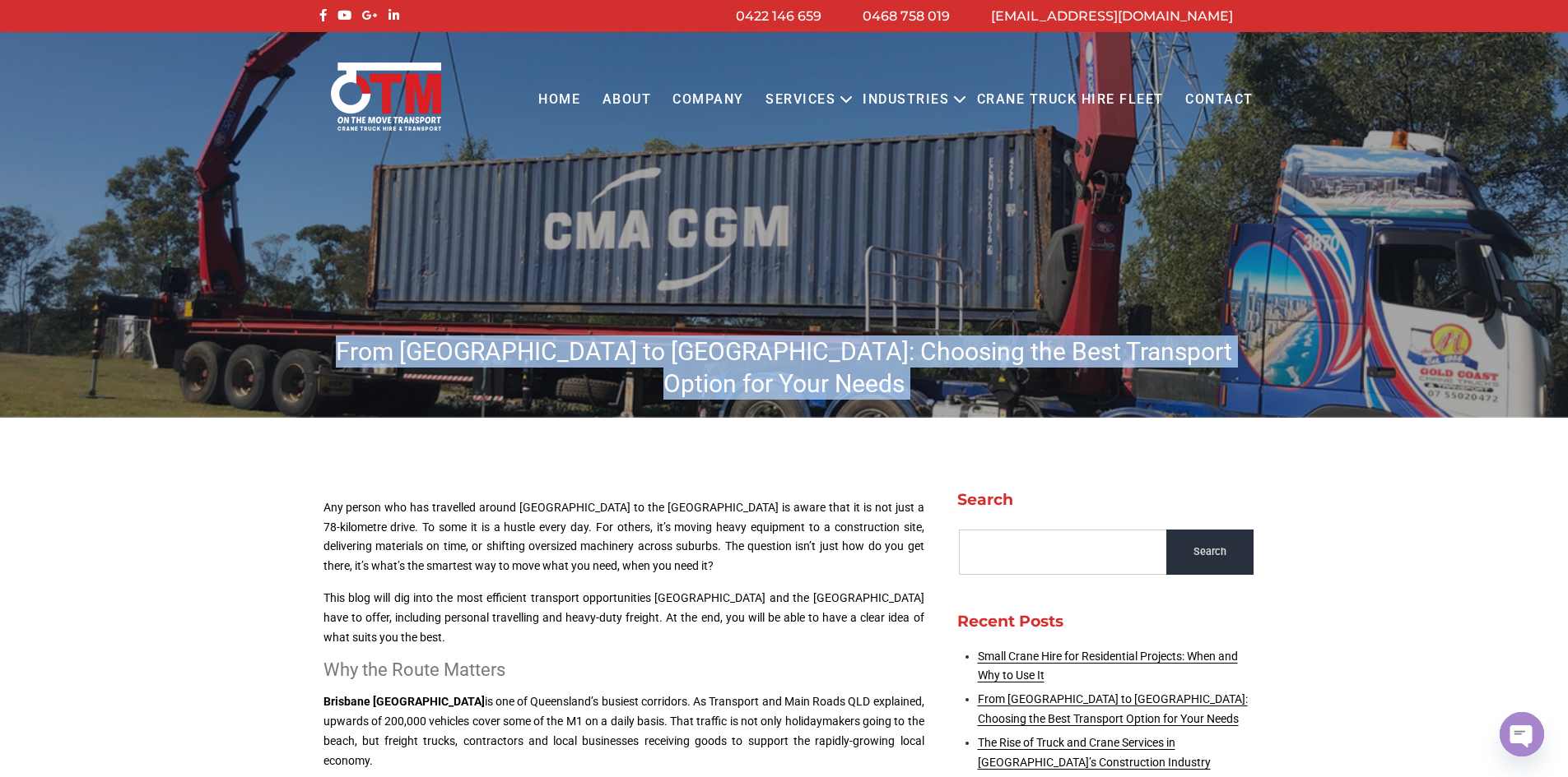
click at [916, 355] on h1 "From Brisbane to Gold Coast: Choosing the Best Transport Option for Your Needs" at bounding box center [785, 367] width 939 height 64
copy body "From Brisbane to Gold Coast: Choosing the Best Transport Option for Your Needs"
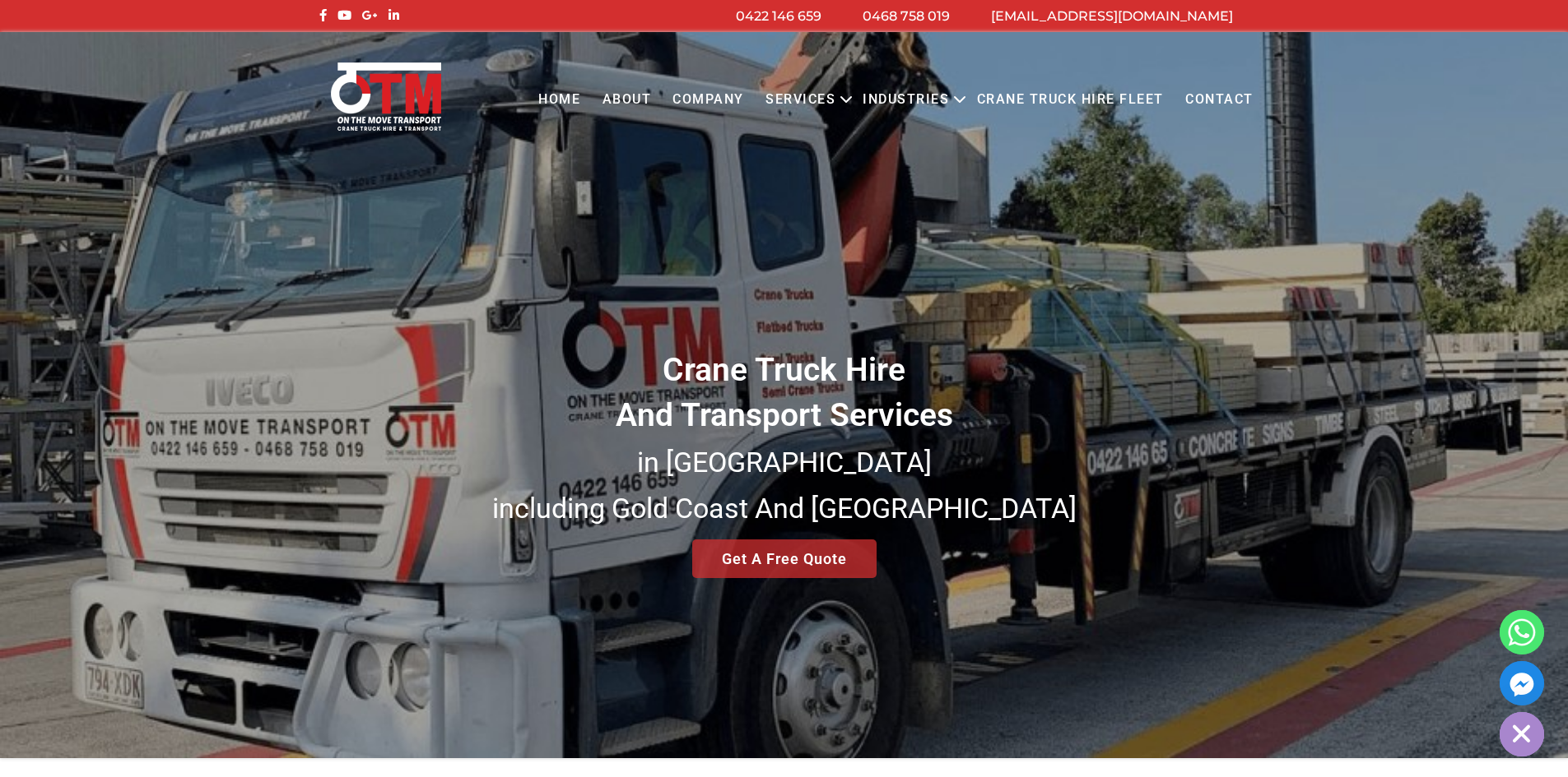
click at [1206, 93] on link "Contact" at bounding box center [1219, 99] width 90 height 45
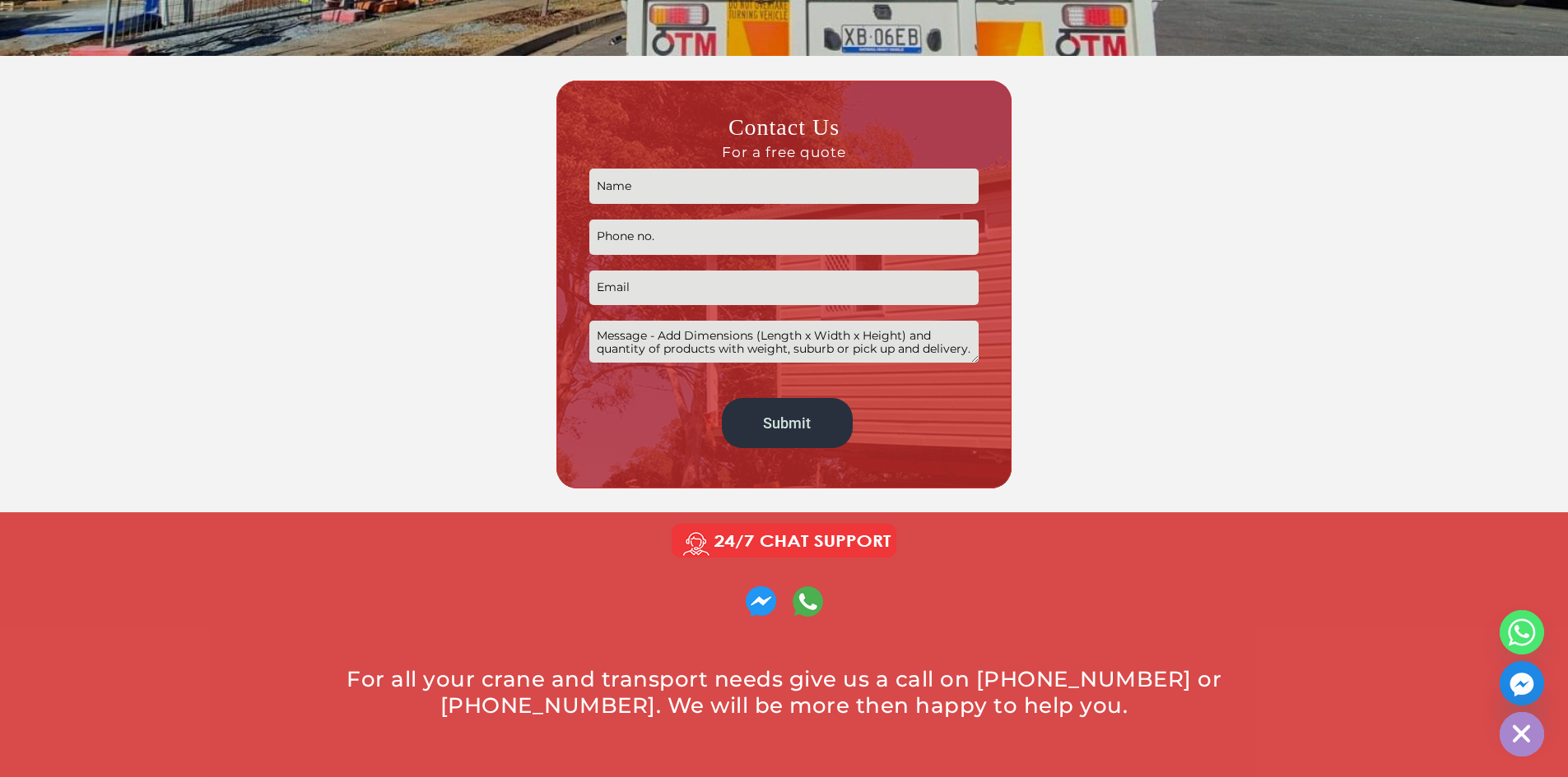
scroll to position [329, 0]
